Goal: Task Accomplishment & Management: Complete application form

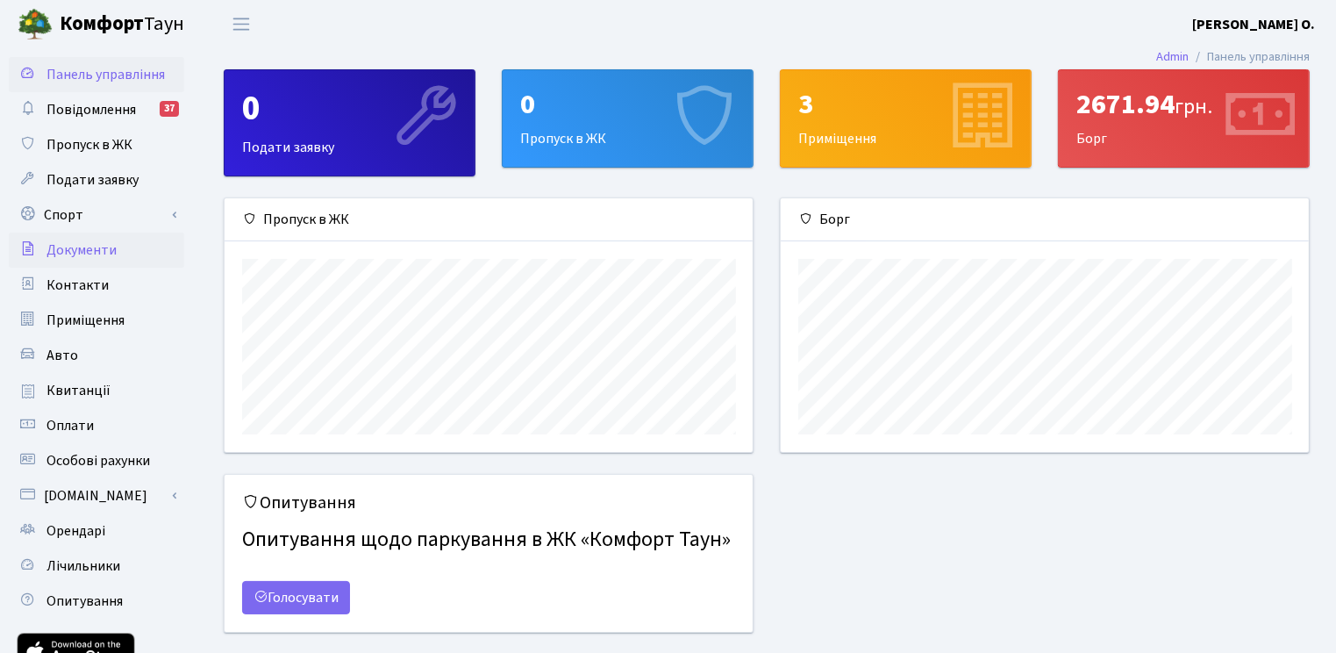
scroll to position [253, 528]
click at [119, 153] on span "Пропуск в ЖК" at bounding box center [90, 144] width 86 height 19
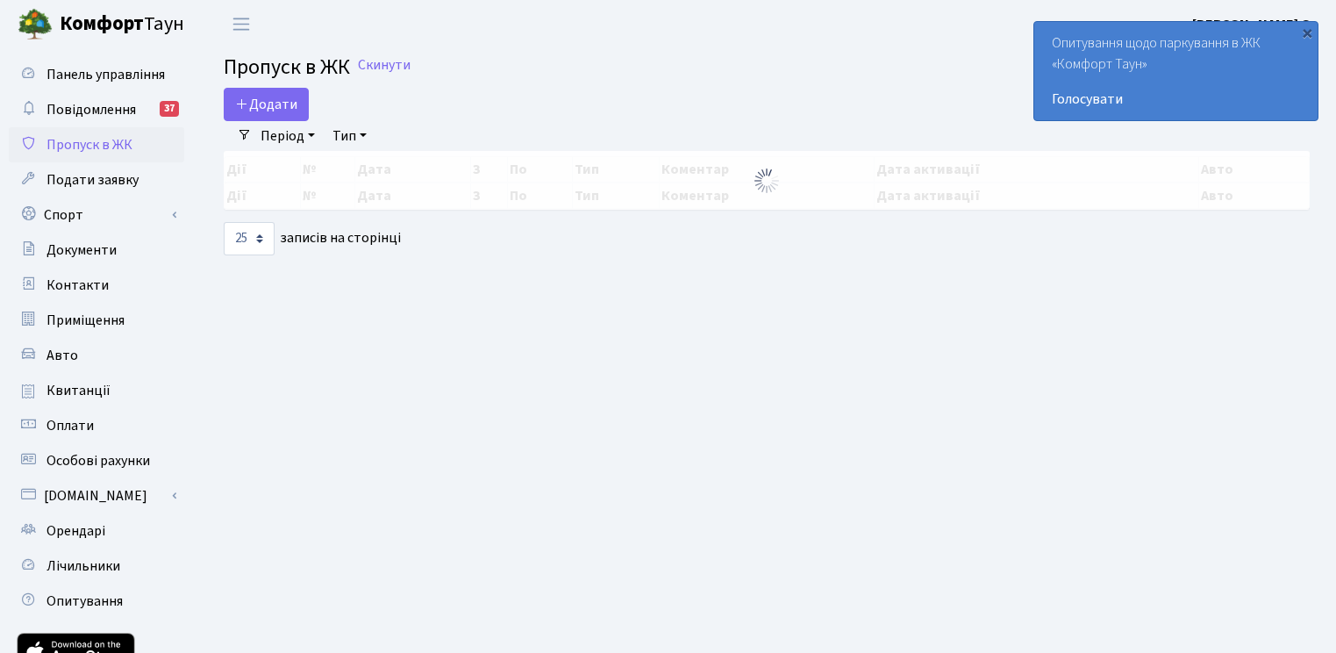
select select "25"
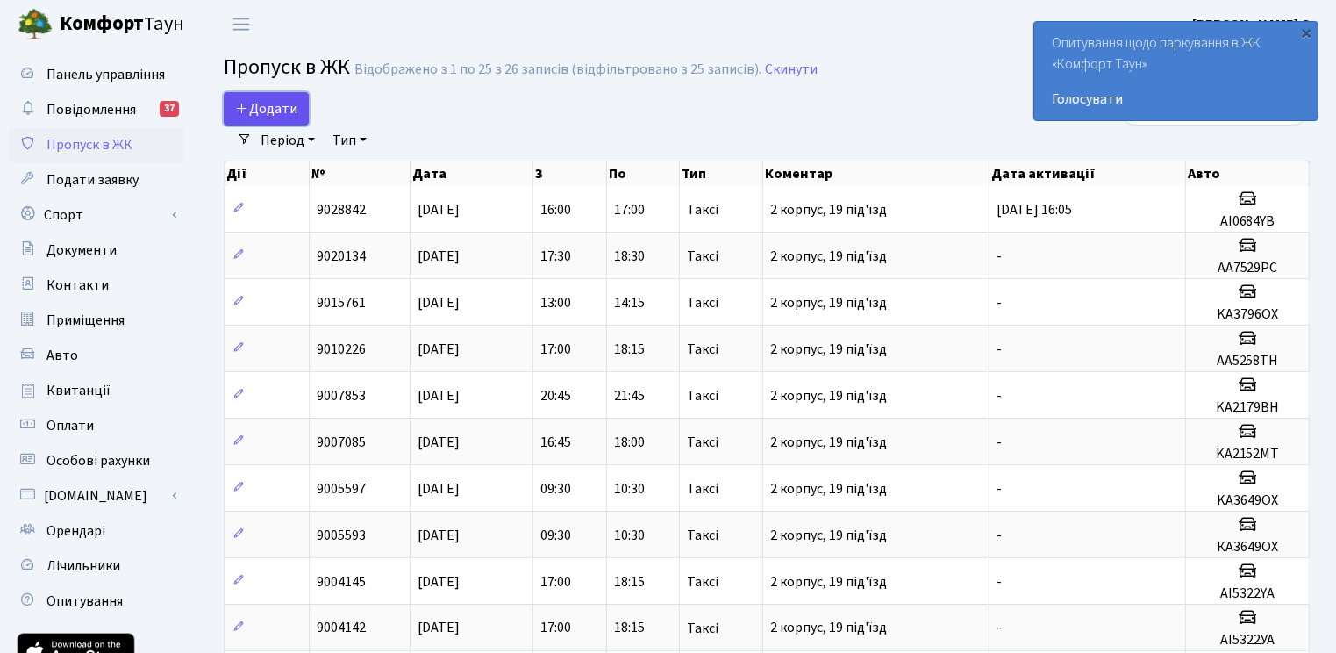
click at [291, 119] on link "Додати" at bounding box center [266, 108] width 85 height 33
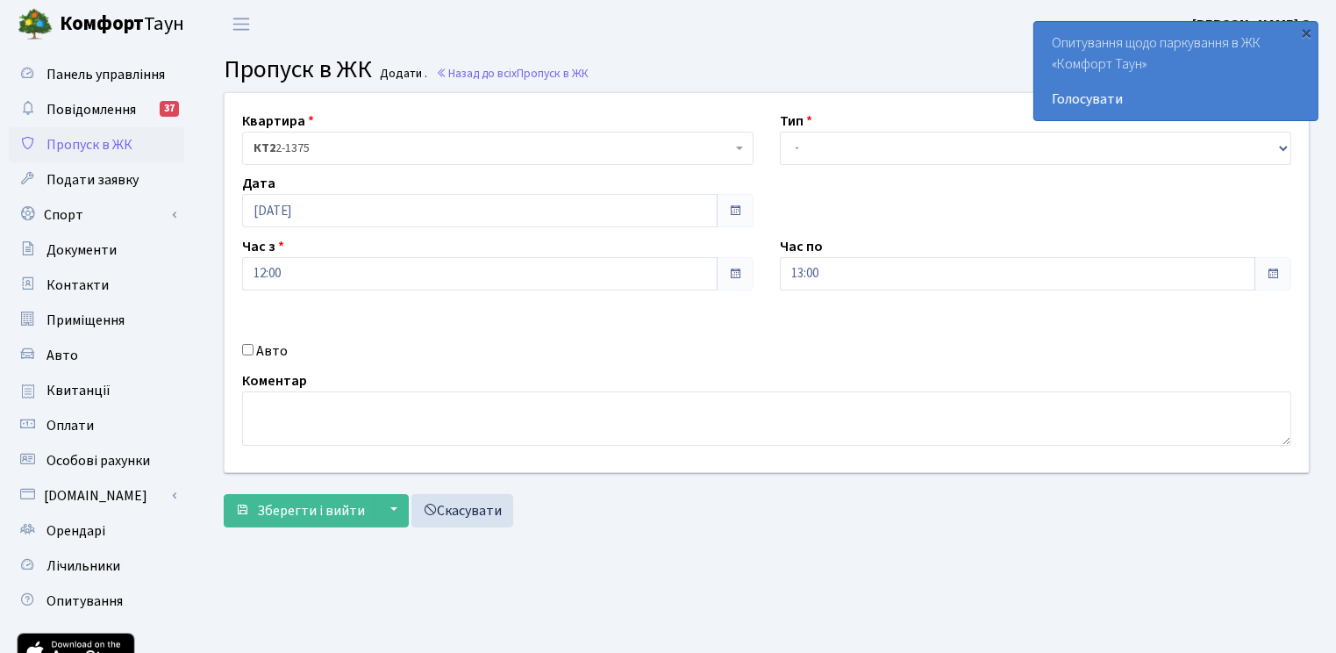
click at [254, 347] on div "Авто" at bounding box center [498, 350] width 538 height 21
click at [248, 344] on input "Авто" at bounding box center [247, 349] width 11 height 11
checkbox input "true"
paste input "КА 7414"
click at [856, 348] on input "КА7414" at bounding box center [1036, 335] width 512 height 33
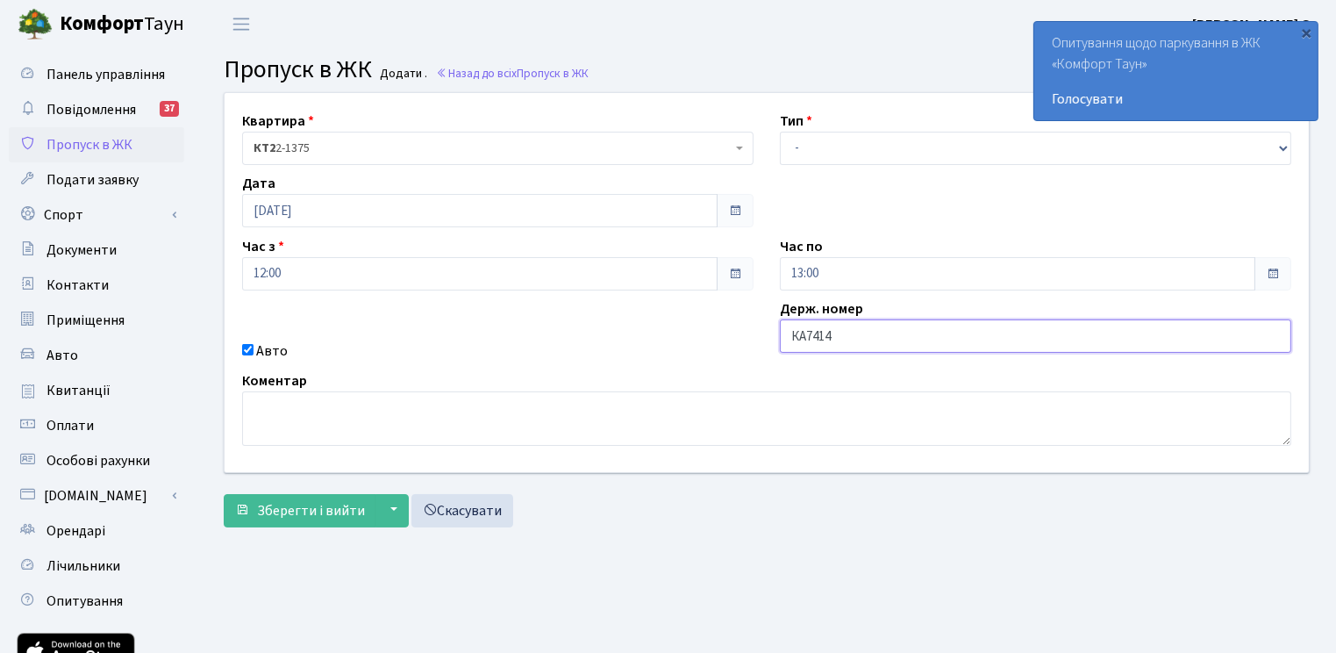
paste input "М"
type input "КА7414МО"
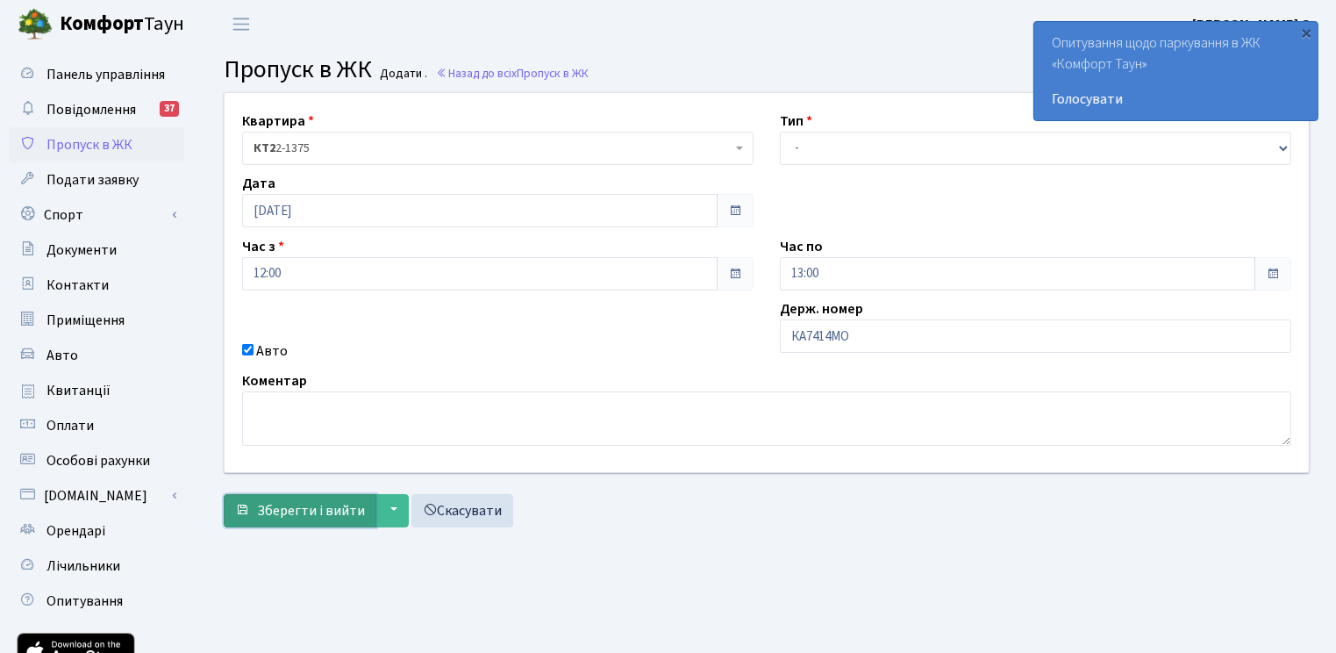
click at [276, 523] on button "Зберегти і вийти" at bounding box center [300, 510] width 153 height 33
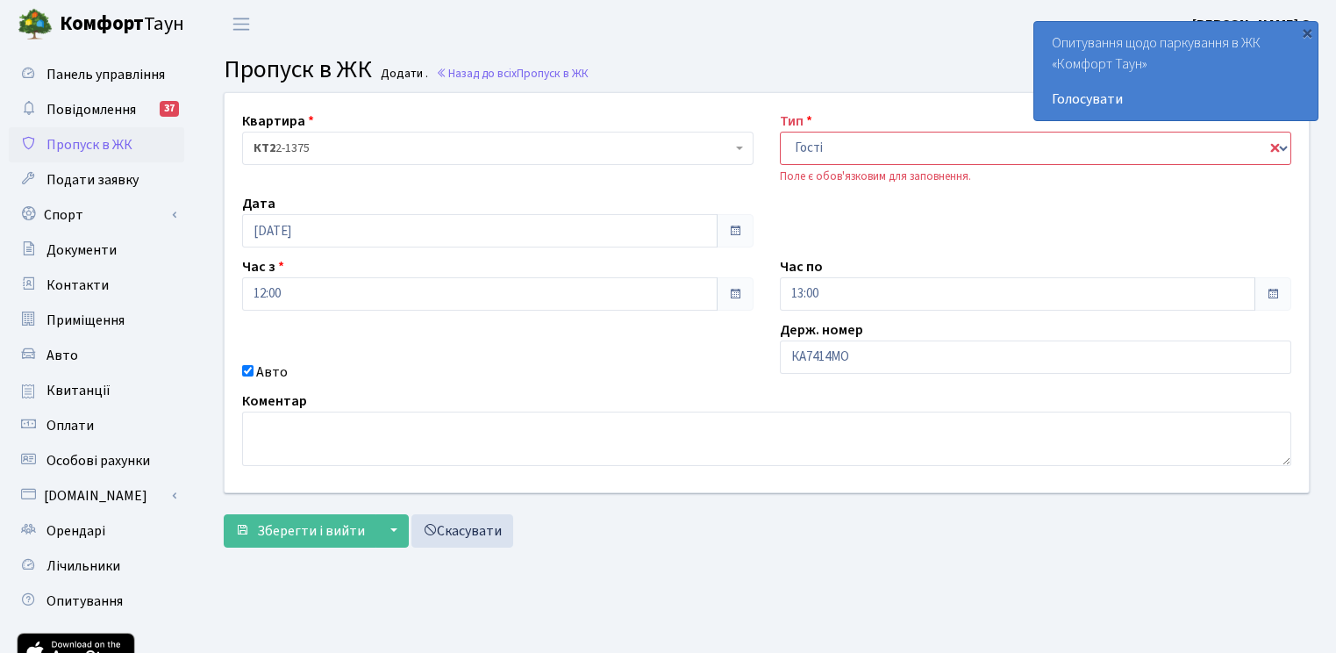
select select "3"
click at [298, 546] on div "Квартира <b>КТ2</b>&nbsp;&nbsp;&nbsp;2-1375 <b>КТ2</b>&nbsp;&nbsp;&nbsp;119-8 <…" at bounding box center [767, 324] width 1113 height 464
click at [284, 533] on span "Зберегти і вийти" at bounding box center [311, 530] width 108 height 19
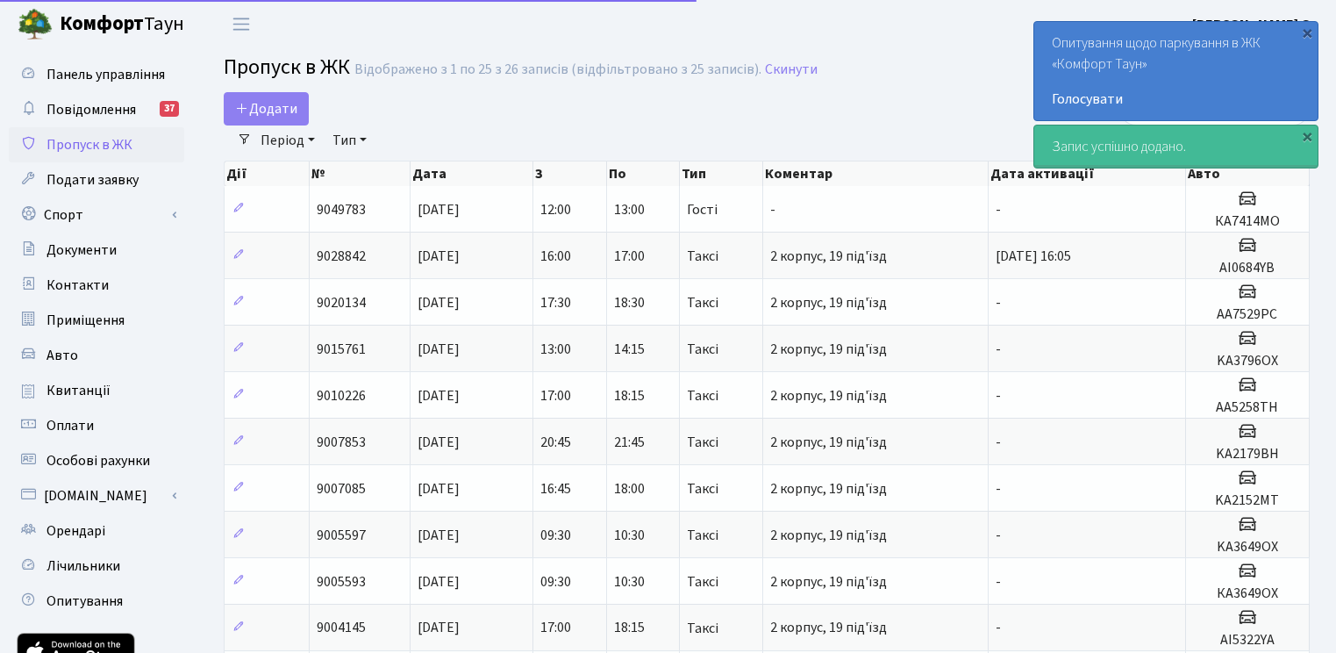
select select "25"
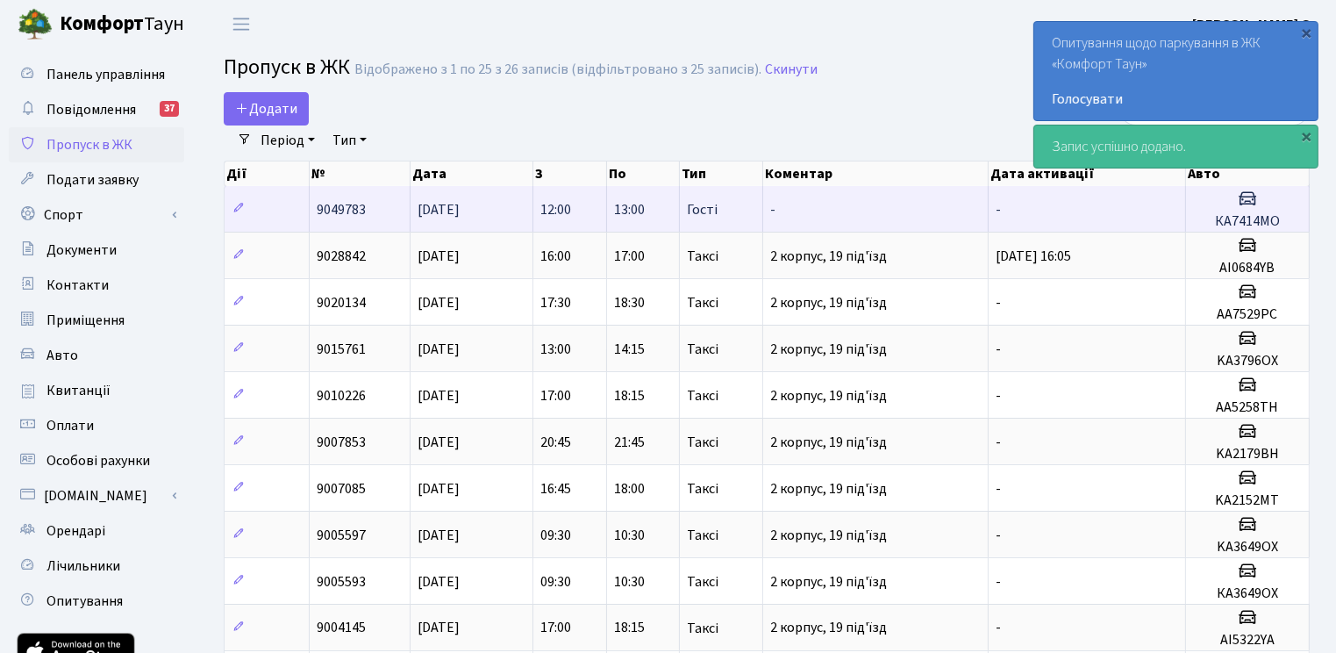
click at [952, 218] on td "-" at bounding box center [875, 209] width 225 height 46
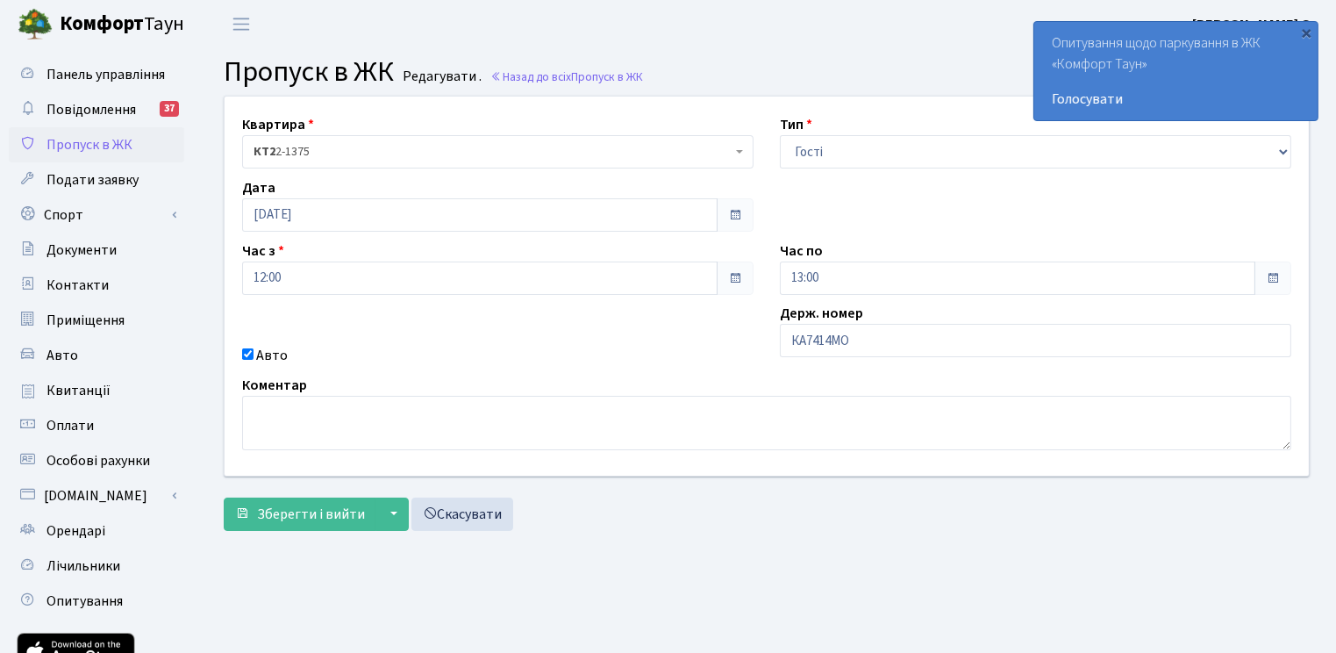
click at [684, 510] on div "Зберегти і вийти ▼ Зберегти та продовжити редагування Зберегти та створити Скас…" at bounding box center [767, 513] width 1086 height 33
click at [892, 347] on input "КА7414МО" at bounding box center [1036, 340] width 512 height 33
type input "КА7414MO"
click at [334, 511] on span "Зберегти і вийти" at bounding box center [311, 514] width 108 height 19
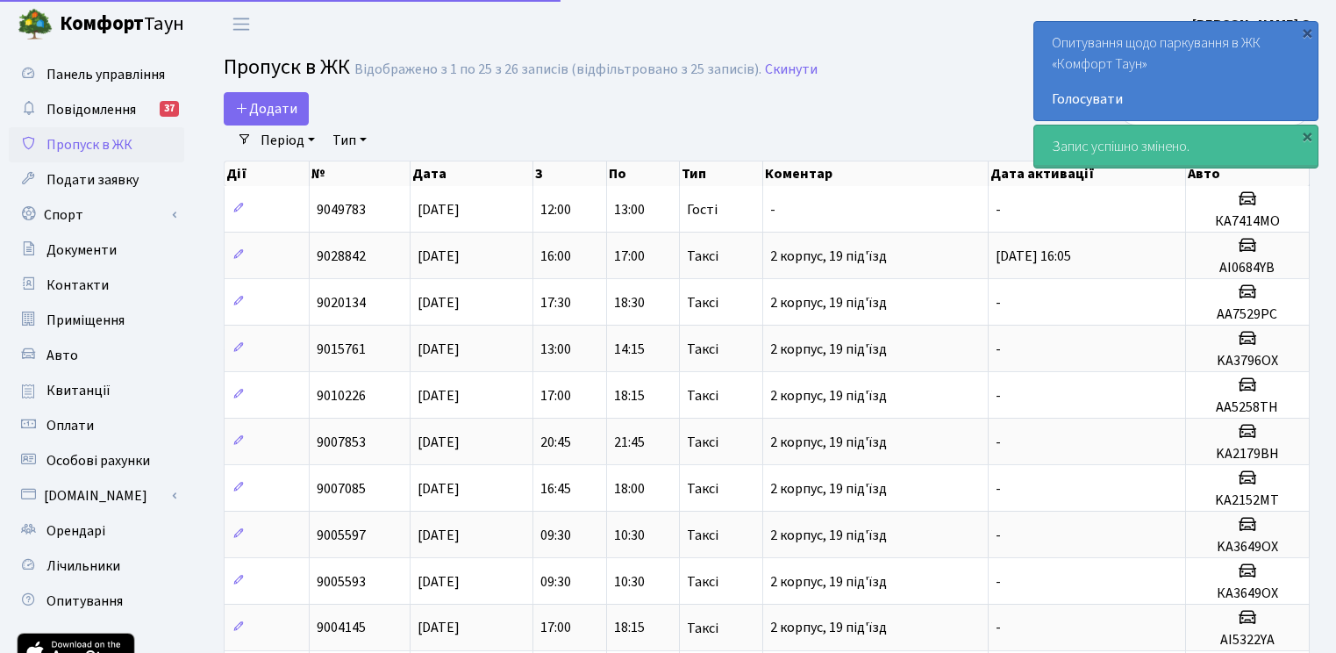
select select "25"
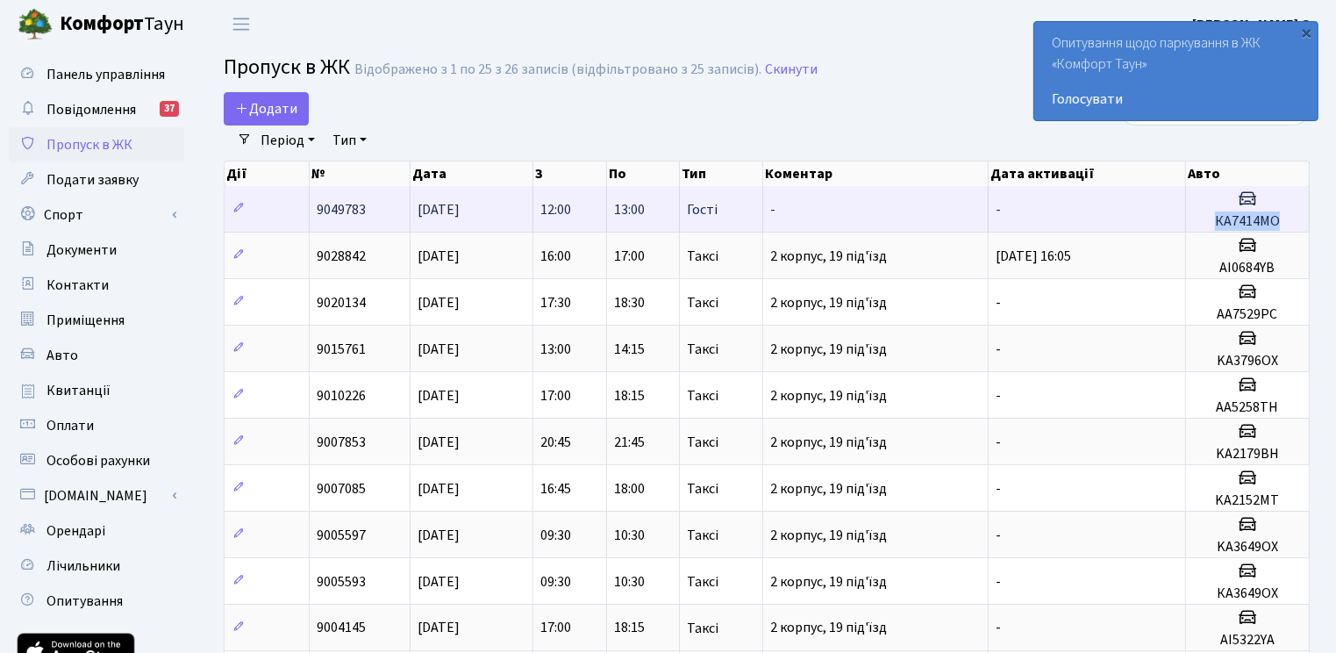
drag, startPoint x: 1213, startPoint y: 222, endPoint x: 1281, endPoint y: 224, distance: 68.5
click at [1281, 224] on h5 "КА7414MO" at bounding box center [1247, 221] width 109 height 17
copy h5 "КА7414MO"
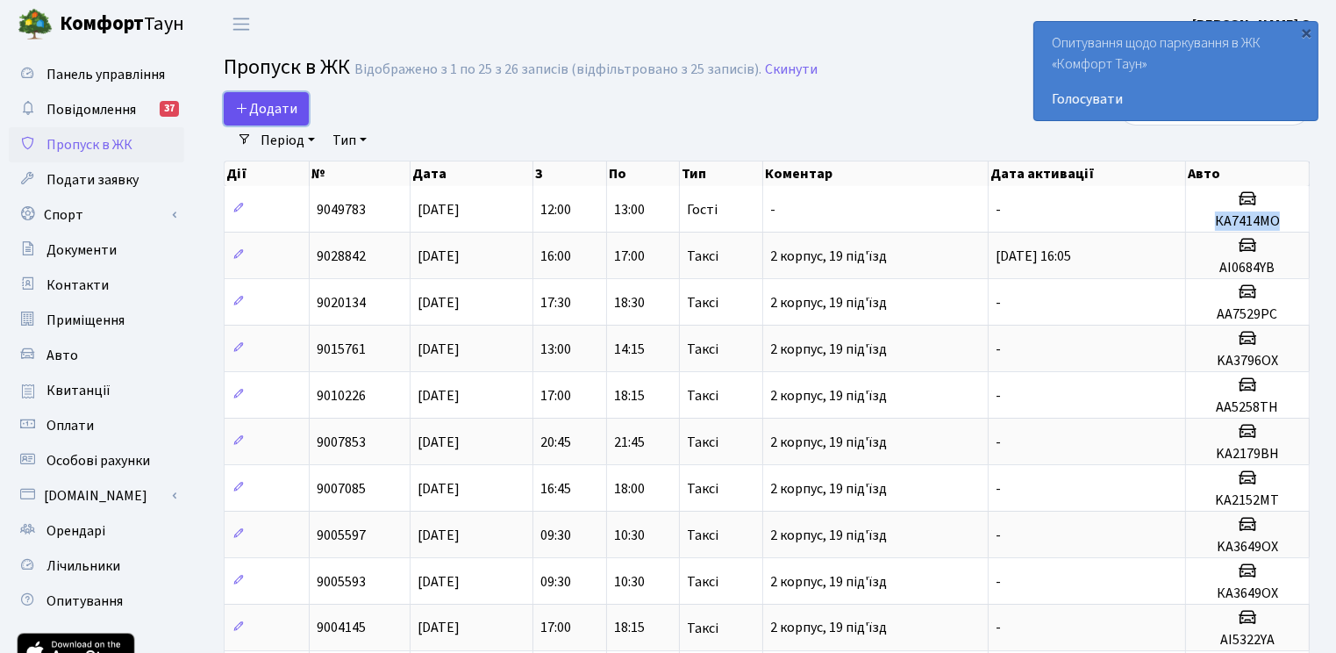
click at [237, 109] on icon at bounding box center [242, 108] width 14 height 14
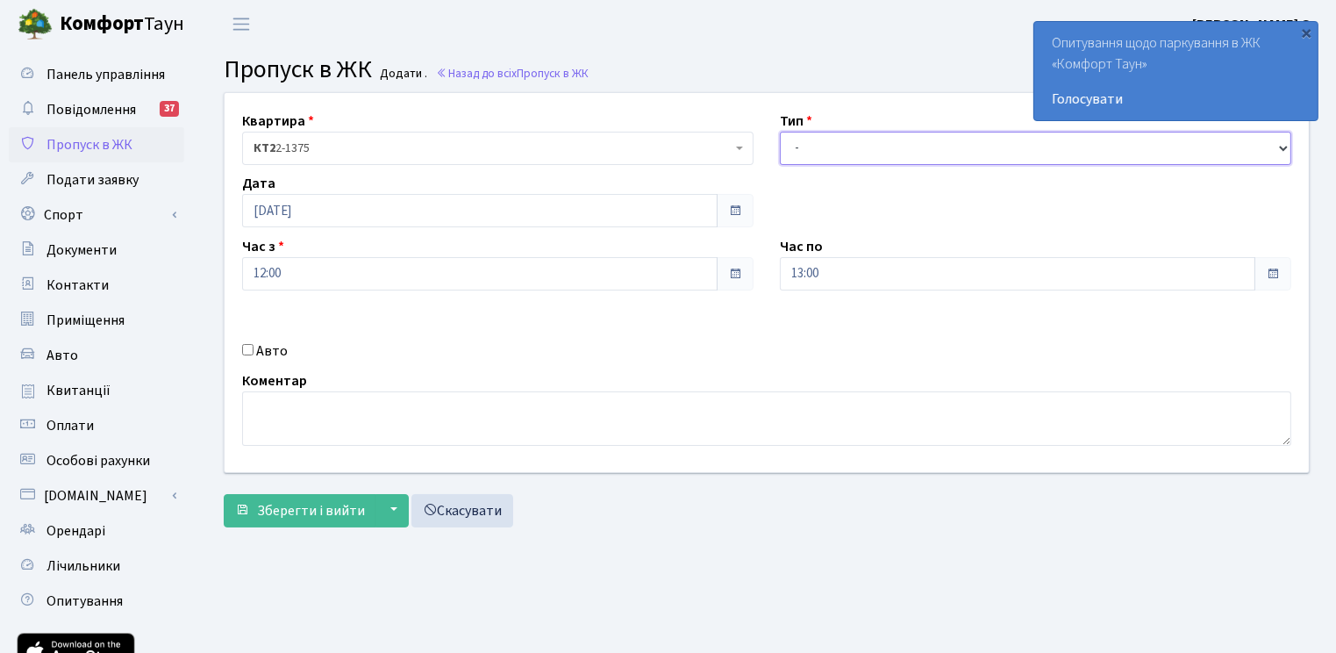
click at [870, 162] on select "- Доставка Таксі Гості Сервіс" at bounding box center [1036, 148] width 512 height 33
select select "3"
click at [780, 132] on select "- Доставка Таксі Гості Сервіс" at bounding box center [1036, 148] width 512 height 33
click at [268, 347] on label "Авто" at bounding box center [272, 350] width 32 height 21
click at [254, 347] on div "Авто" at bounding box center [498, 350] width 538 height 21
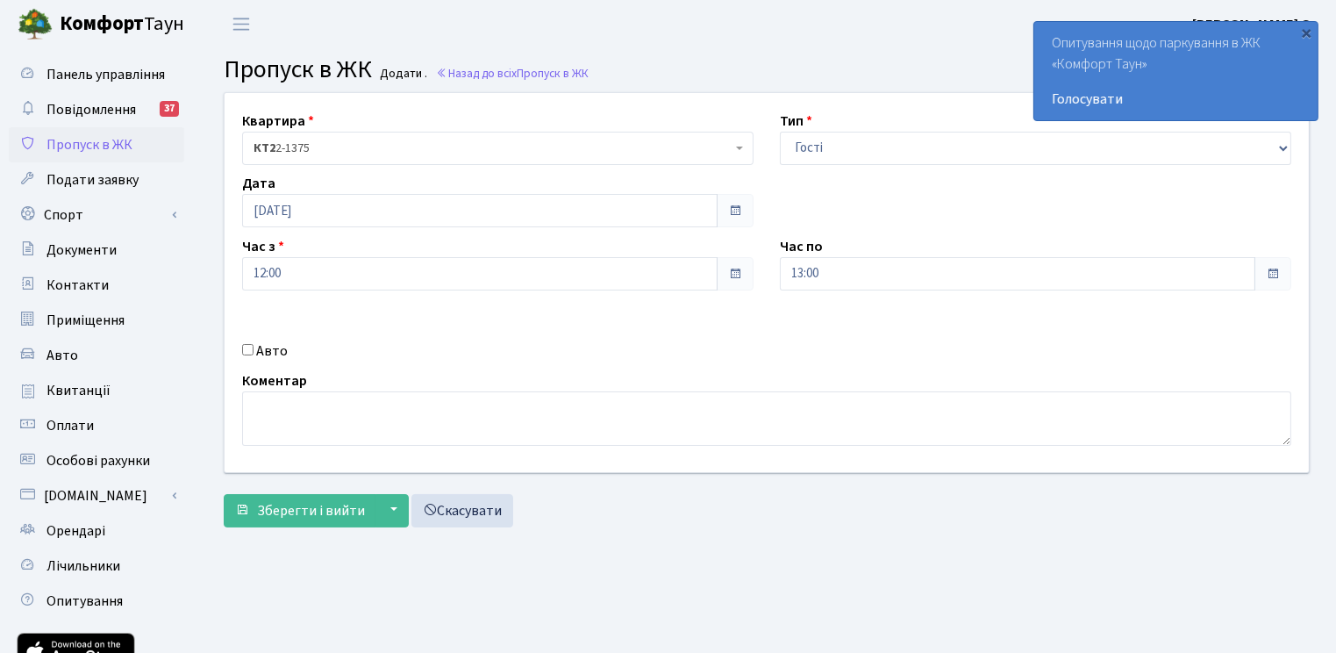
click at [253, 348] on div "Авто" at bounding box center [498, 350] width 538 height 21
click at [247, 350] on input "Авто" at bounding box center [247, 349] width 11 height 11
checkbox input "true"
paste input "КА7414MO"
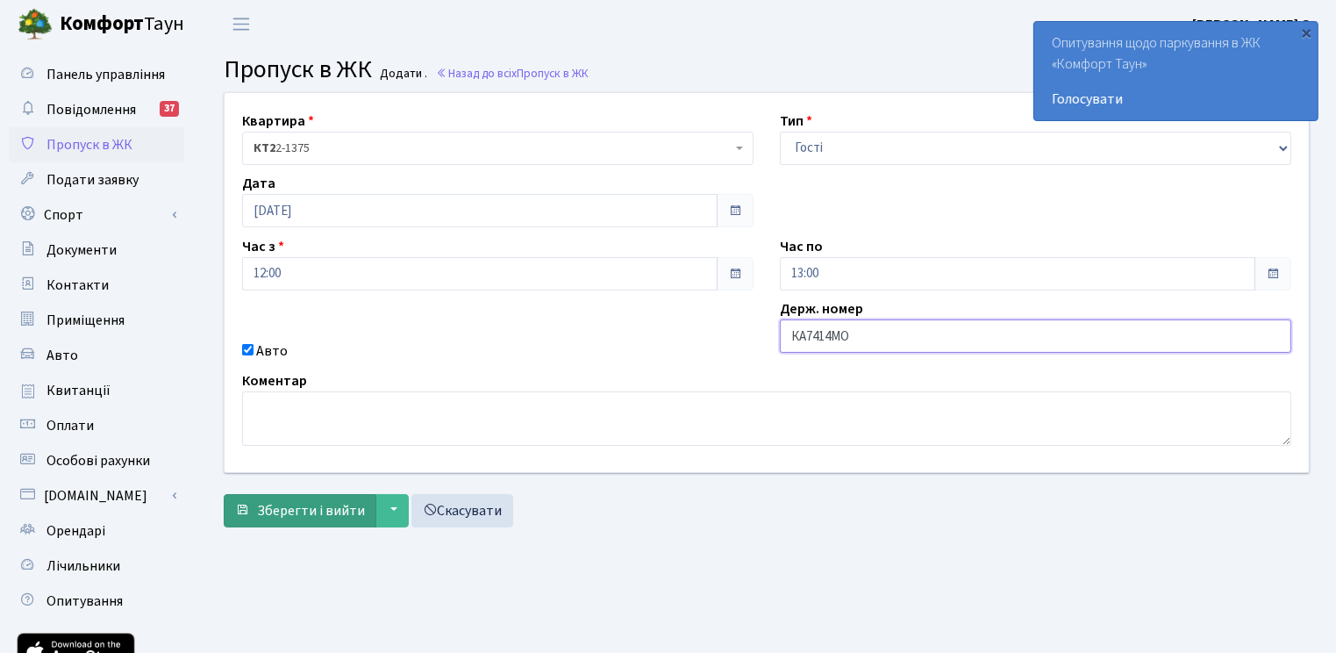
type input "КА7414МО"
click at [280, 519] on button "Зберегти і вийти" at bounding box center [300, 510] width 153 height 33
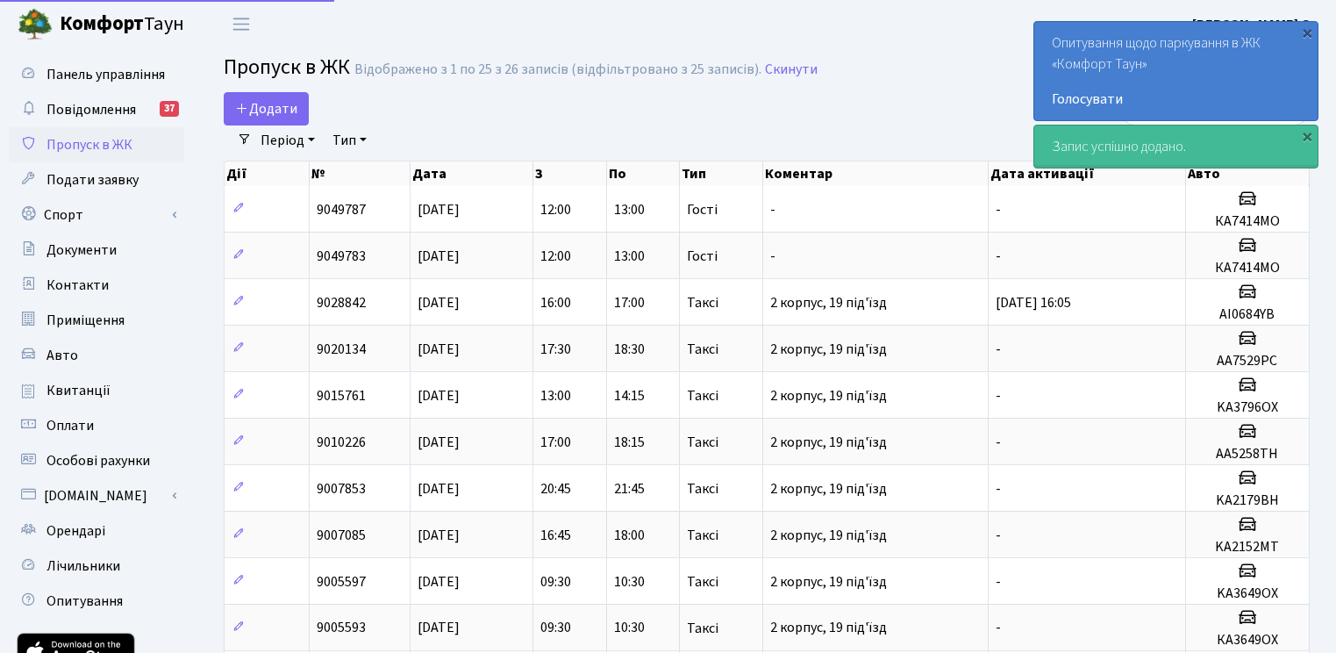
select select "25"
